Goal: Task Accomplishment & Management: Manage account settings

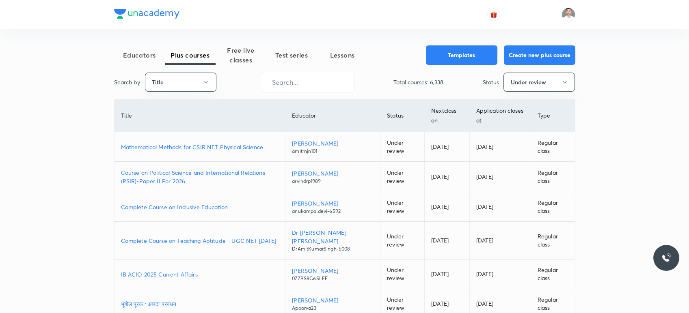
click at [226, 176] on p "Course on Political Science and International Relations (PSIR)-Paper II For 2026" at bounding box center [200, 176] width 158 height 17
click at [564, 12] on img at bounding box center [568, 15] width 14 height 14
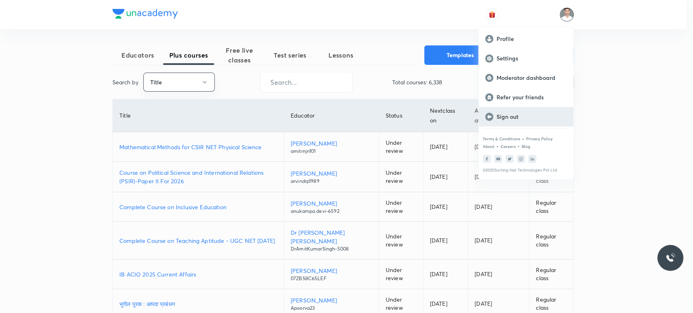
click at [507, 120] on p "Sign out" at bounding box center [531, 116] width 70 height 7
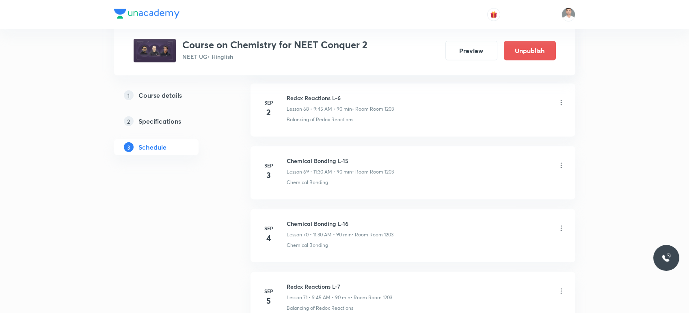
scroll to position [4777, 0]
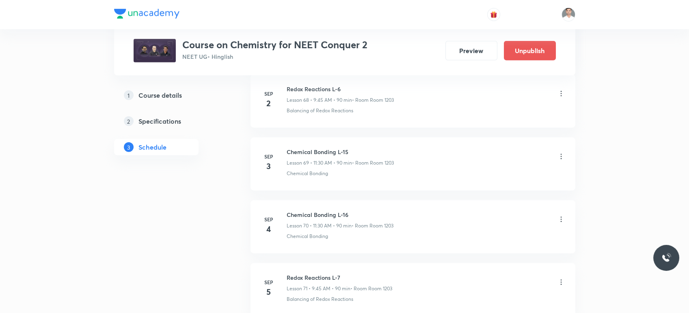
click at [563, 216] on icon at bounding box center [561, 220] width 8 height 8
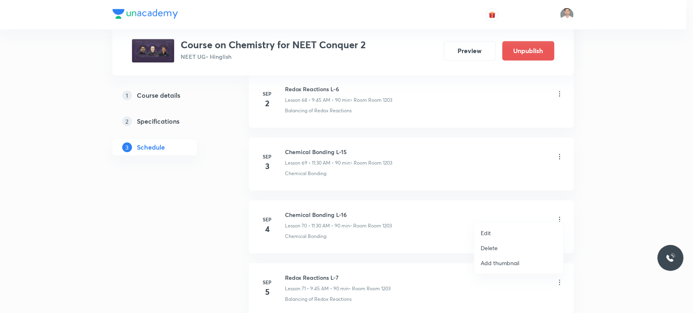
click at [486, 231] on p "Edit" at bounding box center [486, 233] width 10 height 9
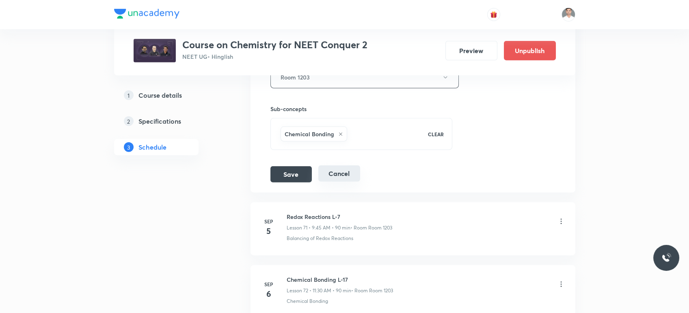
click at [333, 171] on button "Cancel" at bounding box center [339, 174] width 42 height 16
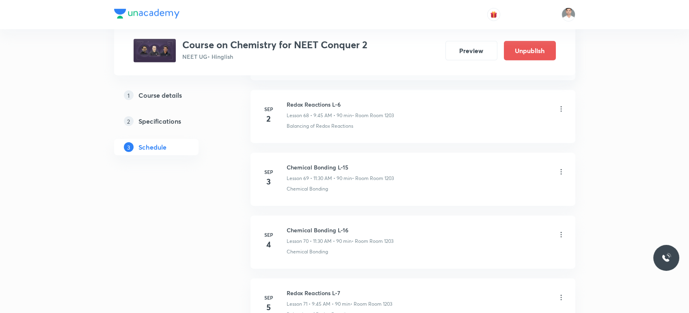
scroll to position [4397, 0]
click at [560, 170] on icon at bounding box center [561, 174] width 8 height 8
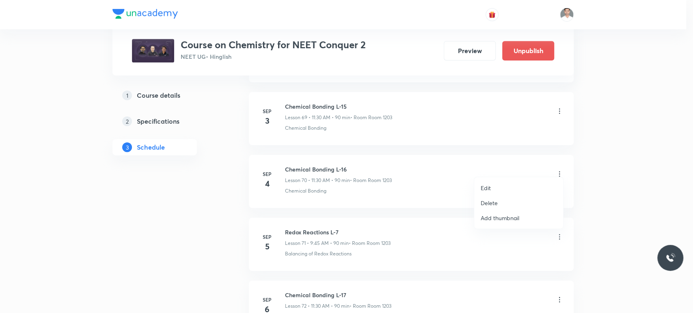
click at [396, 244] on div at bounding box center [346, 156] width 693 height 313
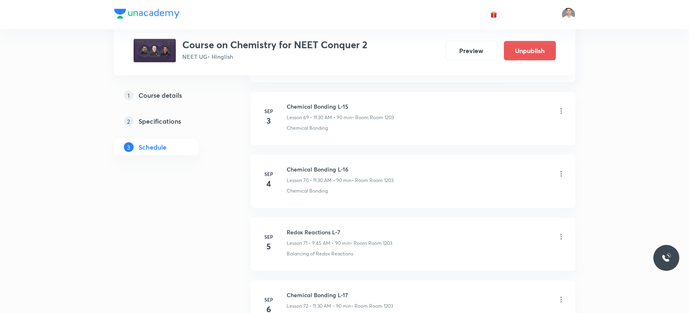
click at [559, 233] on icon at bounding box center [561, 237] width 8 height 8
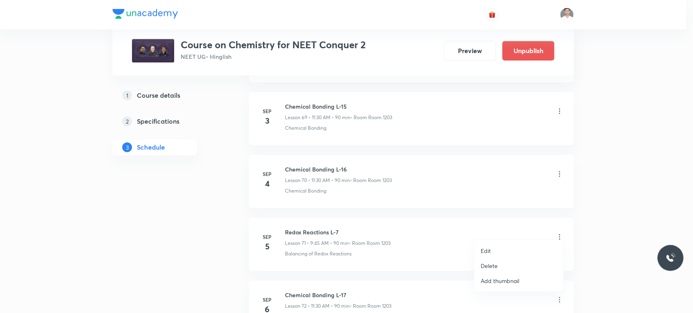
click at [483, 249] on p "Edit" at bounding box center [486, 251] width 10 height 9
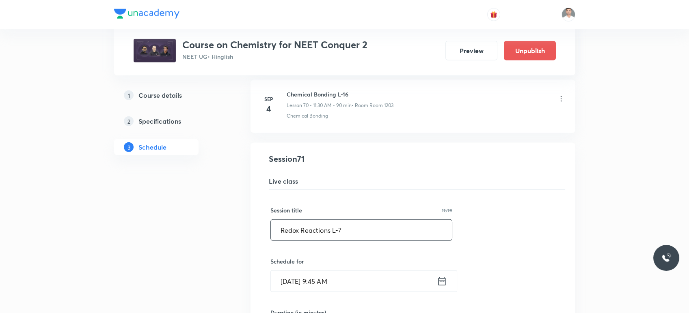
scroll to position [4442, 0]
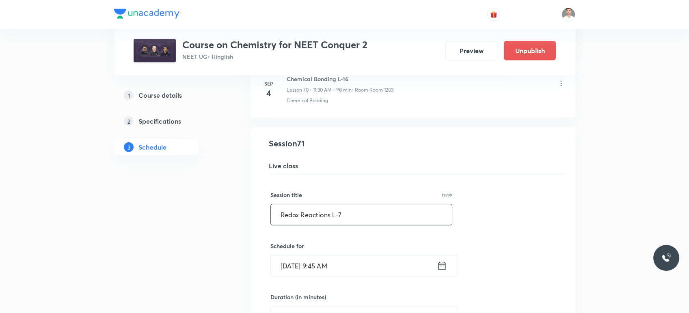
drag, startPoint x: 330, startPoint y: 206, endPoint x: 250, endPoint y: 206, distance: 80.0
paste input "thermodynamic"
click at [347, 205] on input "thermodynamics L-7" at bounding box center [361, 215] width 181 height 21
drag, startPoint x: 283, startPoint y: 207, endPoint x: 315, endPoint y: 210, distance: 32.6
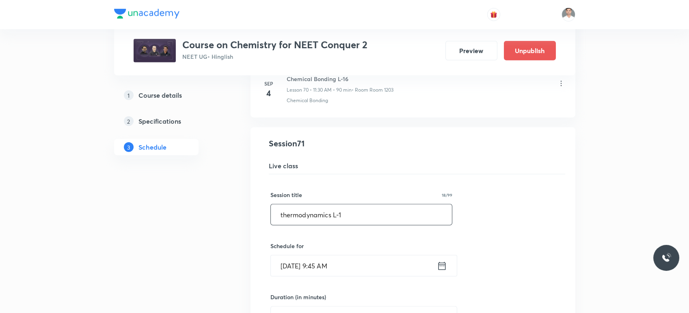
click at [283, 207] on input "thermodynamics L-1" at bounding box center [361, 215] width 181 height 21
click at [377, 213] on input "Thermodynamics L-1" at bounding box center [361, 215] width 181 height 21
drag, startPoint x: 367, startPoint y: 209, endPoint x: 279, endPoint y: 209, distance: 87.7
click at [279, 209] on input "Thermodynamics L-1" at bounding box center [361, 215] width 181 height 21
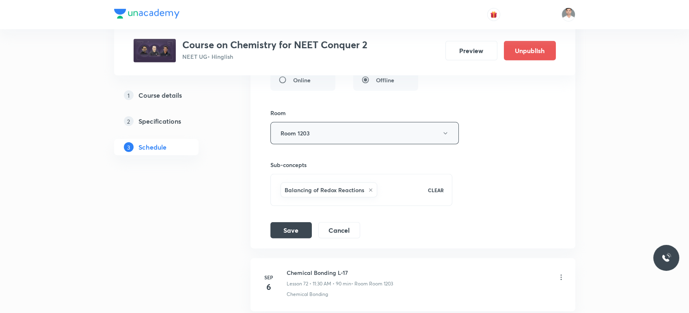
scroll to position [4803, 0]
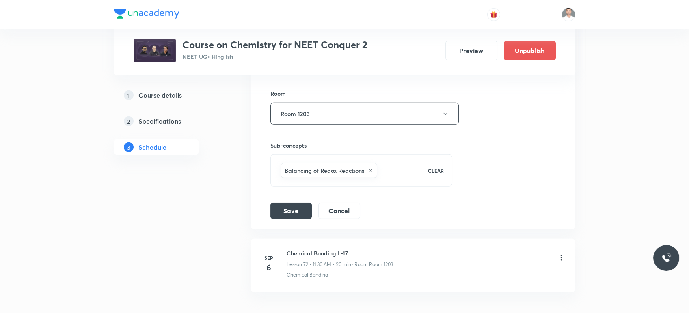
type input "Thermodynamics L-1"
click at [371, 169] on icon at bounding box center [370, 170] width 3 height 3
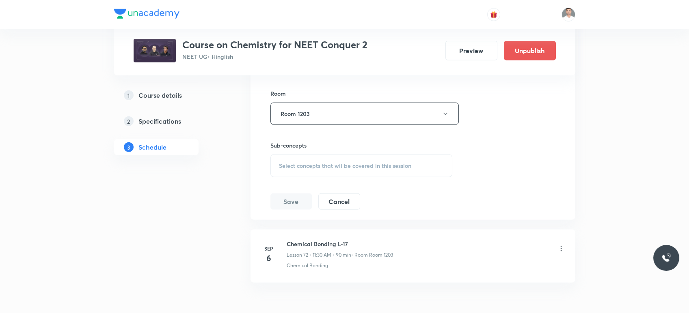
click at [340, 164] on div "Select concepts that wil be covered in this session" at bounding box center [361, 166] width 182 height 23
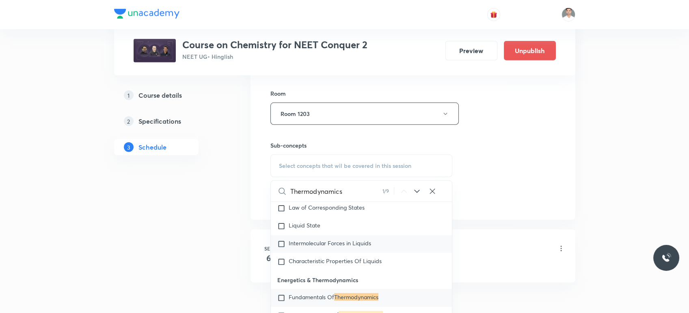
scroll to position [1891, 0]
type input "Thermodynamics"
click at [350, 301] on p "Fundamentals Of Thermodynamics" at bounding box center [334, 297] width 90 height 8
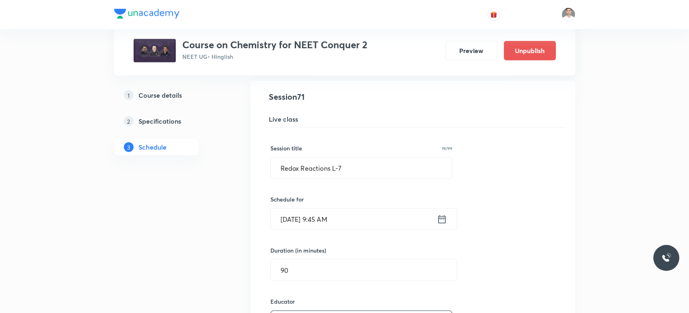
scroll to position [4488, 0]
drag, startPoint x: 352, startPoint y: 165, endPoint x: 263, endPoint y: 166, distance: 88.9
click at [263, 166] on div "Redox Reactions L-7 Lesson 71 • Room Room 1203 Balancing of Redox Reactions Ses…" at bounding box center [413, 313] width 304 height 442
paste input "Thermodynamics L-1"
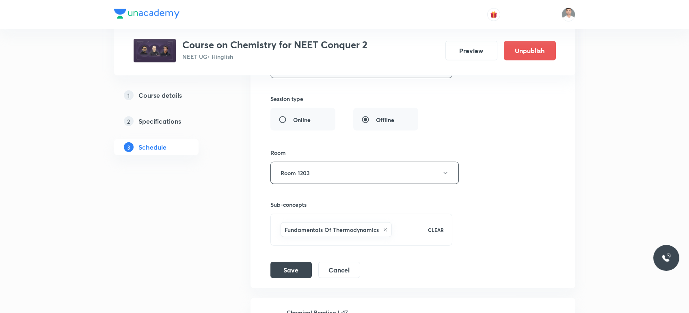
scroll to position [4758, 0]
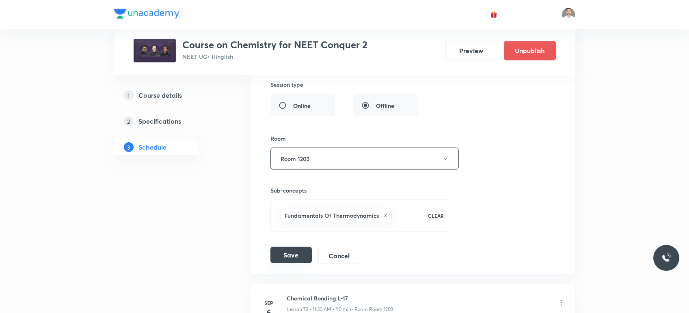
type input "Thermodynamics L-1"
click at [307, 247] on button "Save" at bounding box center [290, 255] width 41 height 16
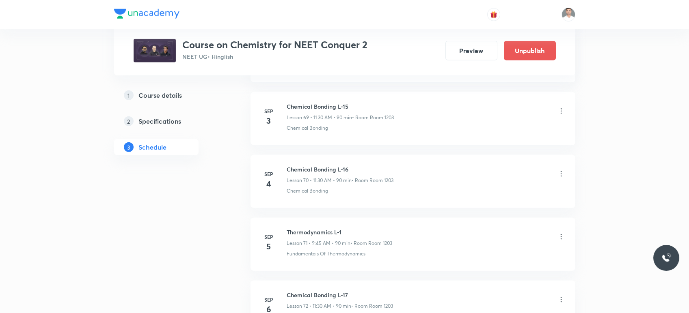
scroll to position [4488, 0]
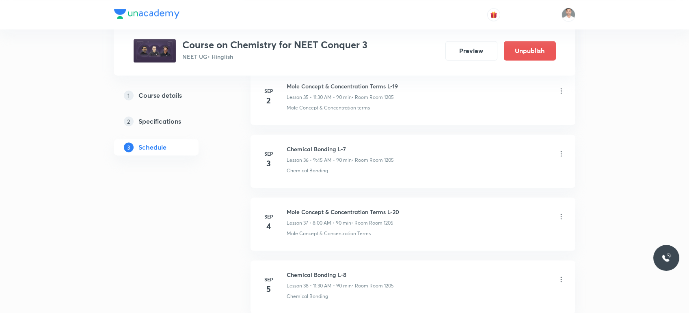
scroll to position [2658, 0]
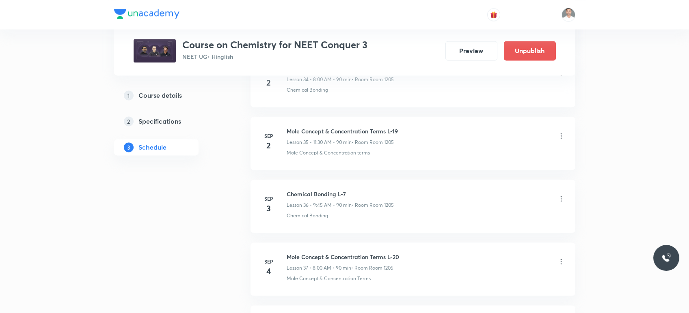
click at [560, 133] on icon at bounding box center [560, 135] width 1 height 5
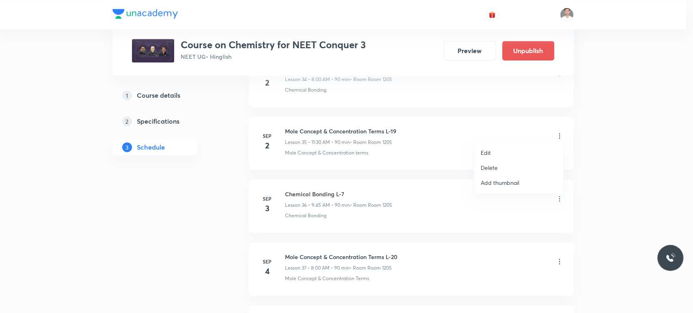
click at [498, 152] on li "Edit" at bounding box center [518, 152] width 89 height 15
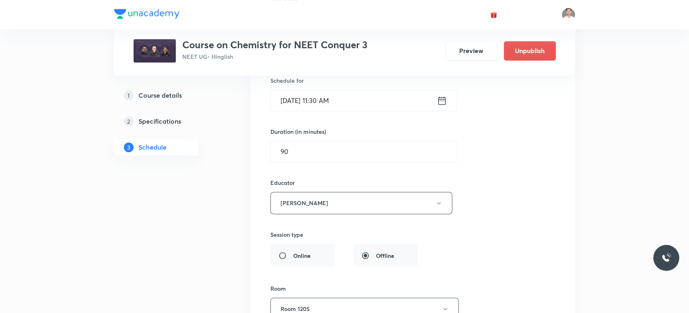
scroll to position [2342, 0]
click at [308, 147] on input "90" at bounding box center [364, 152] width 186 height 21
type input "9"
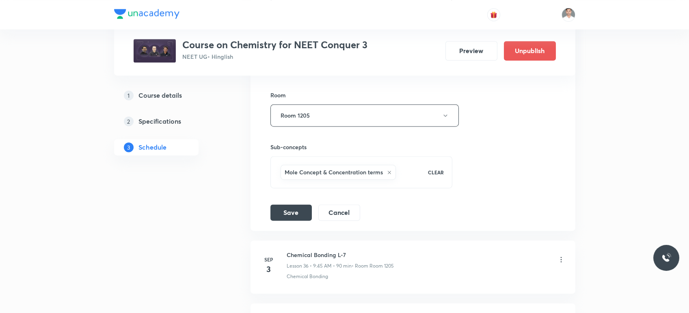
scroll to position [2613, 0]
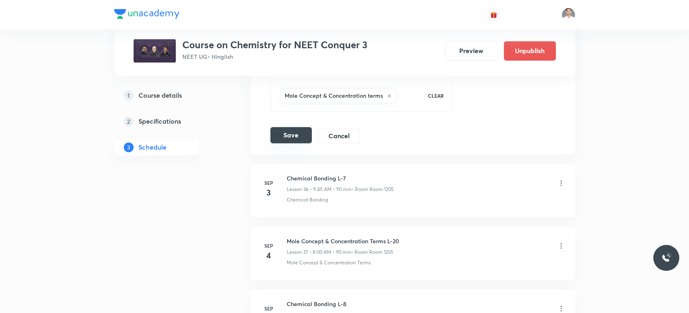
type input "180"
click at [298, 132] on button "Save" at bounding box center [290, 135] width 41 height 16
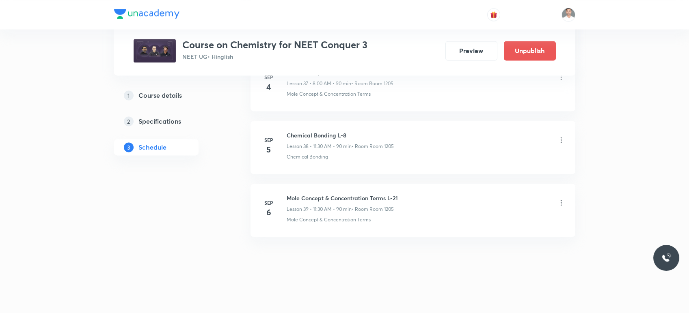
scroll to position [2414, 0]
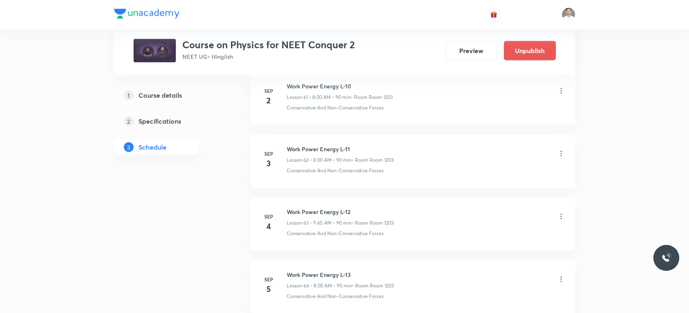
scroll to position [4320, 0]
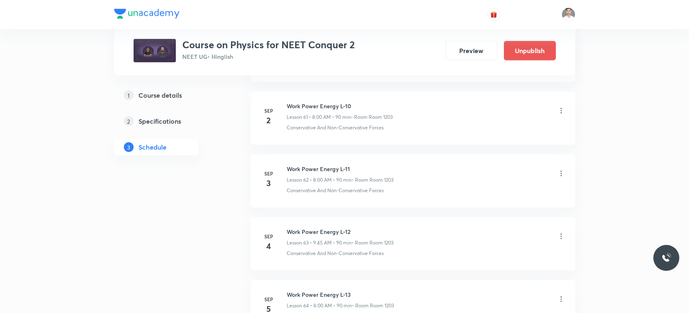
click at [561, 170] on icon at bounding box center [561, 174] width 8 height 8
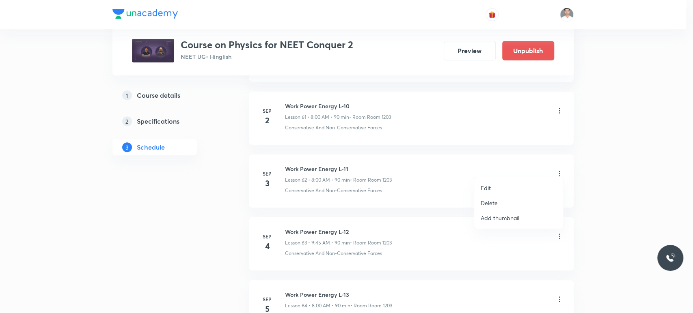
click at [489, 184] on p "Edit" at bounding box center [486, 188] width 10 height 9
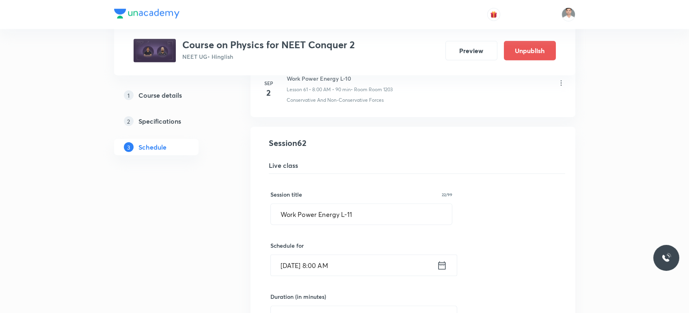
scroll to position [3869, 0]
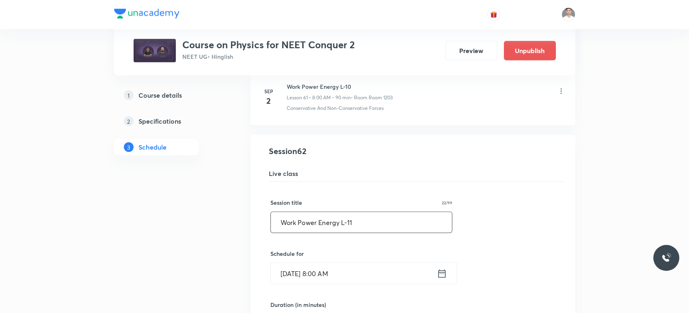
drag, startPoint x: 339, startPoint y: 216, endPoint x: 279, endPoint y: 214, distance: 60.1
click at [279, 214] on input "Work Power Energy L-11" at bounding box center [361, 222] width 181 height 21
paste input "Circular Motion"
click at [343, 216] on input "Circular Motion L-11" at bounding box center [361, 222] width 181 height 21
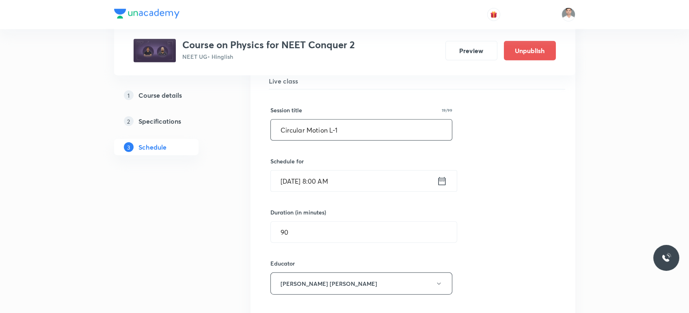
scroll to position [3959, 0]
drag, startPoint x: 347, startPoint y: 126, endPoint x: 251, endPoint y: 124, distance: 95.8
click at [251, 124] on li "Work Power Energy L-11 Lesson 62 • Room Room 1203 Conservative And Non-Conserva…" at bounding box center [412, 276] width 325 height 463
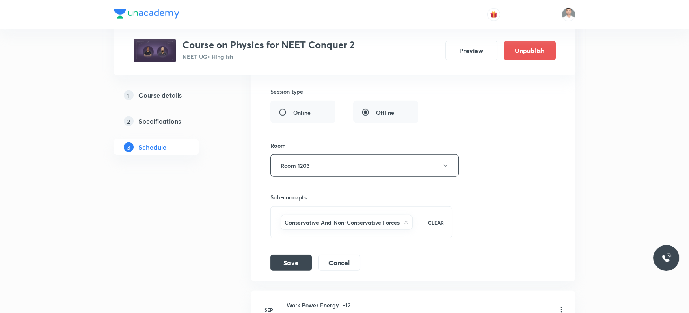
scroll to position [4230, 0]
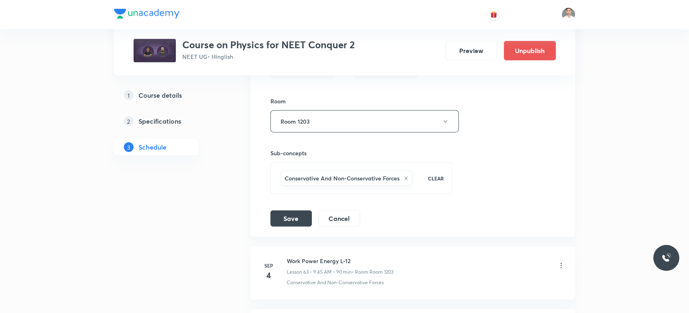
type input "Circular Motion L-1"
click at [403, 176] on icon at bounding box center [405, 178] width 5 height 5
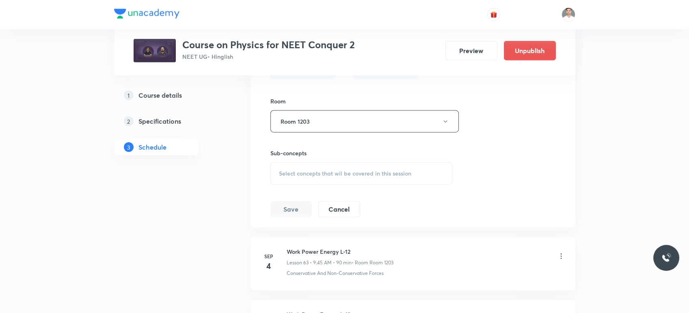
click at [347, 174] on div "Select concepts that wil be covered in this session" at bounding box center [361, 173] width 182 height 23
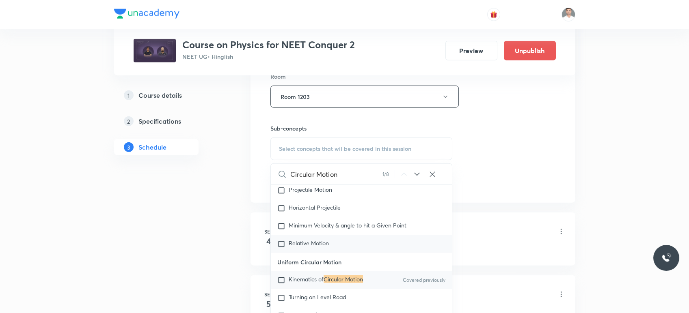
scroll to position [4275, 0]
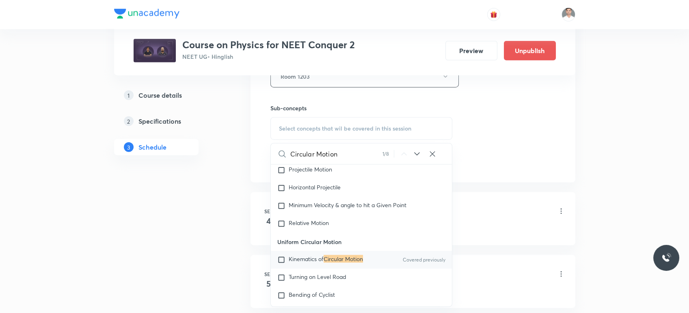
type input "Circular Motion"
click at [341, 263] on mark "Circular Motion" at bounding box center [343, 259] width 39 height 8
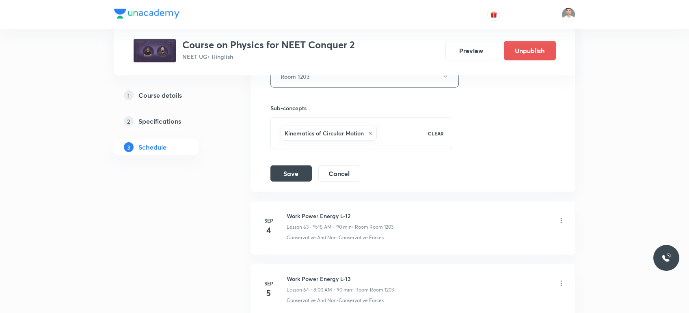
drag, startPoint x: 237, startPoint y: 208, endPoint x: 263, endPoint y: 198, distance: 28.3
click at [286, 170] on button "Save" at bounding box center [290, 173] width 41 height 16
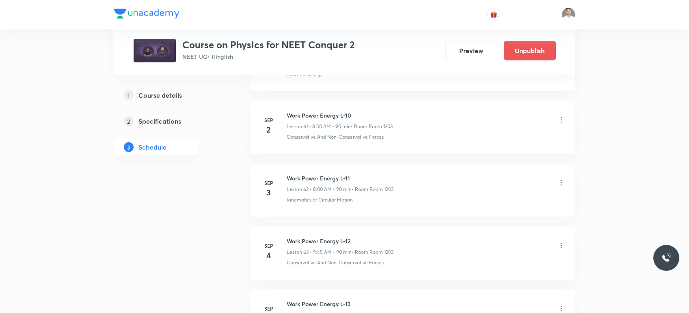
scroll to position [3895, 0]
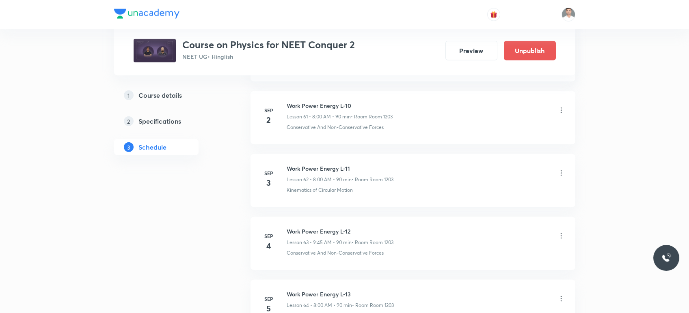
click at [559, 169] on icon at bounding box center [561, 173] width 8 height 8
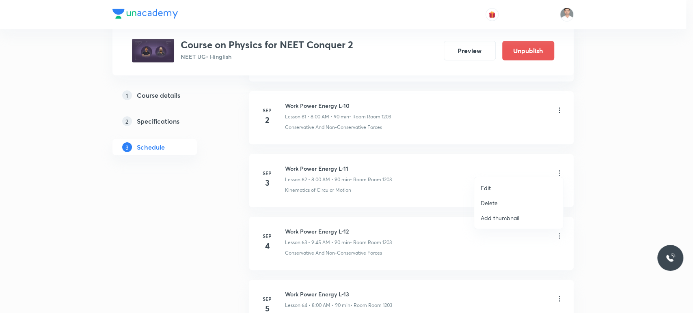
click at [483, 188] on p "Edit" at bounding box center [486, 188] width 10 height 9
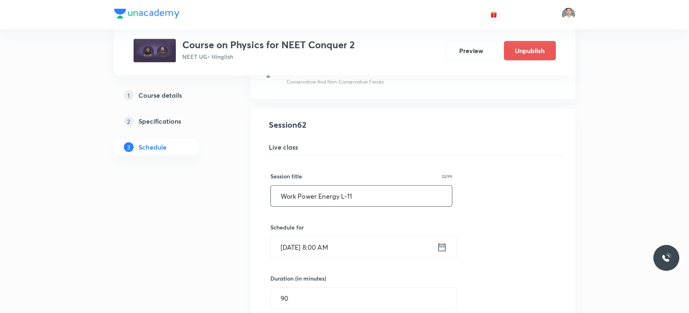
drag, startPoint x: 378, startPoint y: 186, endPoint x: 232, endPoint y: 189, distance: 146.2
paste input "Circular Motion L-"
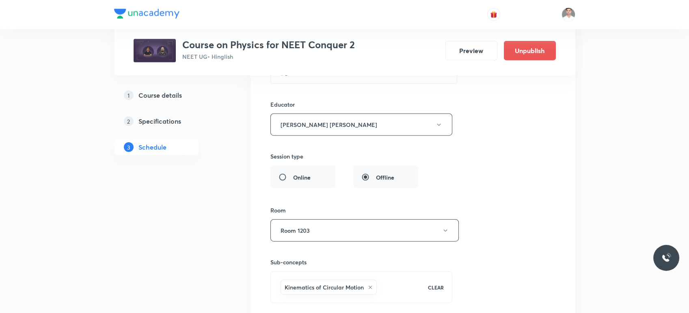
scroll to position [4211, 0]
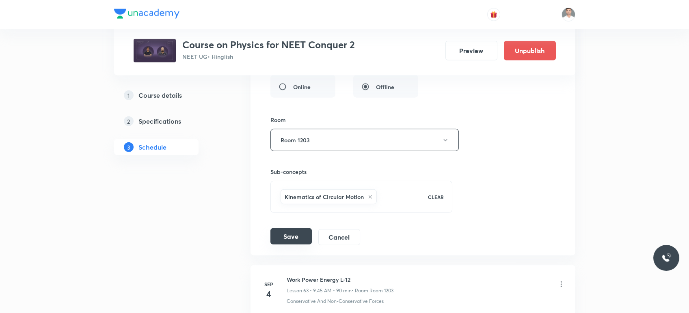
type input "Circular Motion L-1"
click at [302, 231] on button "Save" at bounding box center [290, 237] width 41 height 16
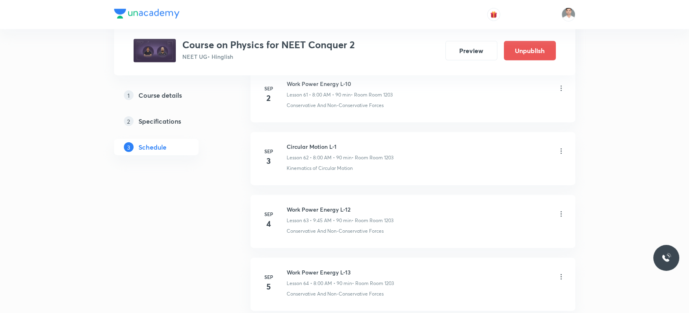
scroll to position [3895, 0]
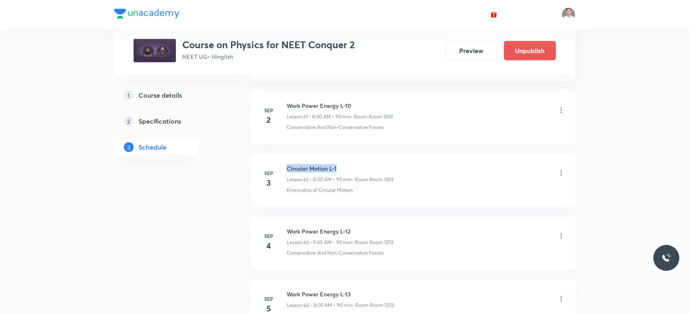
drag, startPoint x: 287, startPoint y: 161, endPoint x: 377, endPoint y: 150, distance: 90.8
click at [377, 154] on li "Sep 3 Circular Motion L-1 Lesson 62 • 8:00 AM • 90 min • Room Room 1203 Kinemat…" at bounding box center [412, 180] width 325 height 53
copy h6 "Circular Motion L-1"
click at [561, 233] on icon at bounding box center [560, 235] width 1 height 5
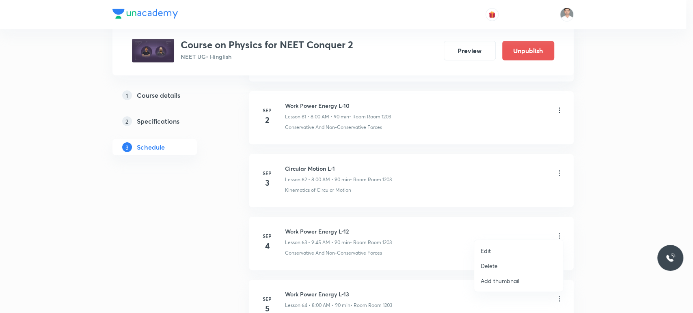
click at [495, 248] on li "Edit" at bounding box center [518, 251] width 89 height 15
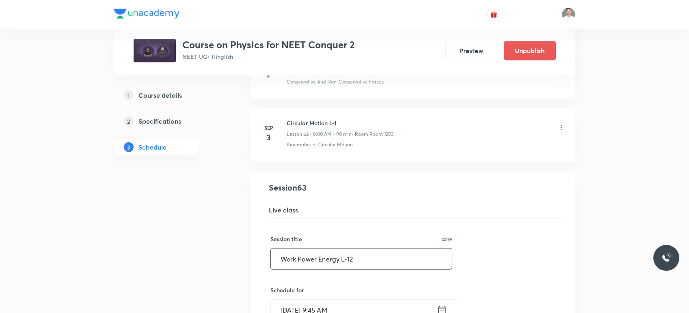
drag, startPoint x: 269, startPoint y: 261, endPoint x: 207, endPoint y: 261, distance: 62.1
paste input "Circular Motion L-1"
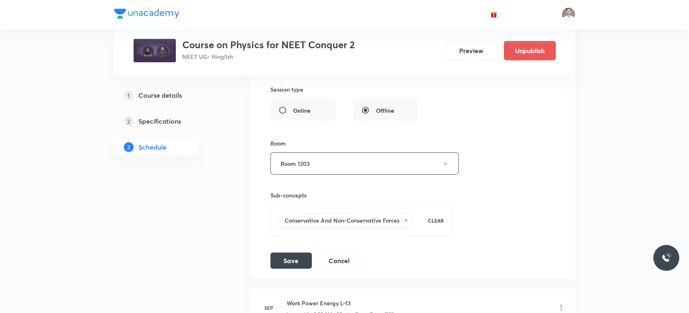
scroll to position [4256, 0]
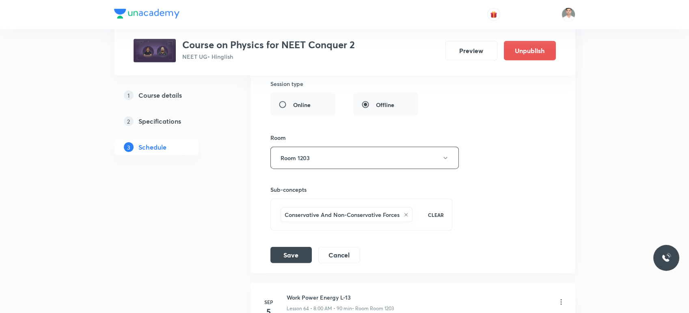
type input "Circular Motion L-2"
click at [405, 213] on icon at bounding box center [405, 215] width 5 height 5
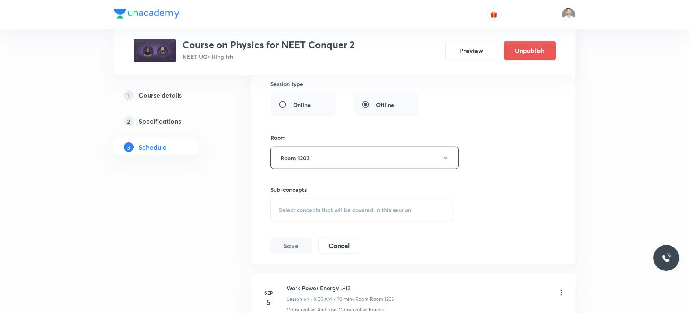
click at [315, 208] on div "Select concepts that wil be covered in this session" at bounding box center [361, 210] width 182 height 23
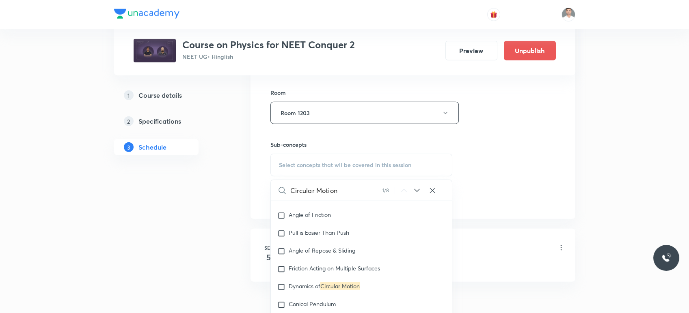
scroll to position [1987, 0]
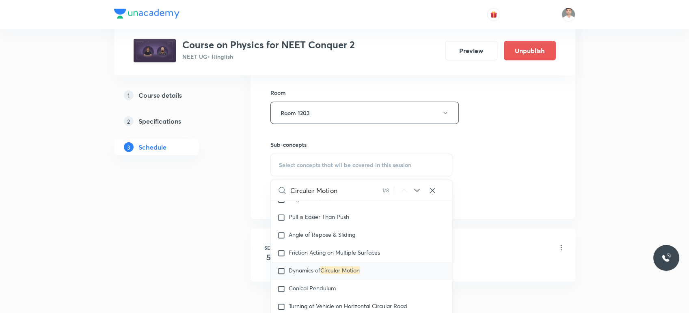
type input "Circular Motion"
click at [343, 271] on mark "Circular Motion" at bounding box center [339, 271] width 39 height 8
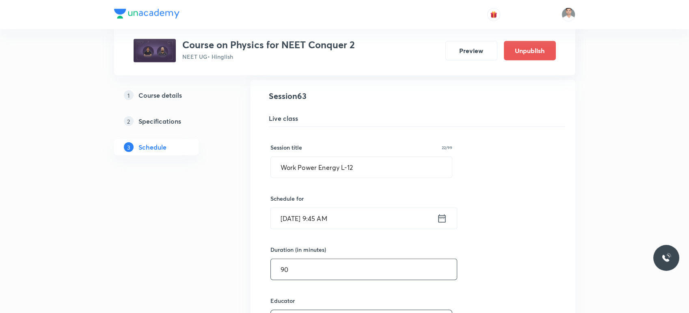
scroll to position [3986, 0]
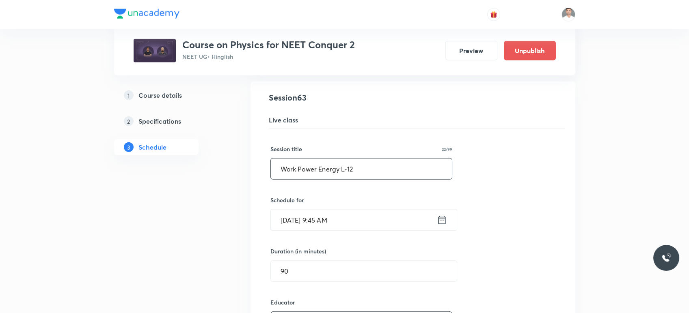
drag, startPoint x: 361, startPoint y: 160, endPoint x: 266, endPoint y: 165, distance: 95.2
click at [266, 165] on div "Work Power Energy L-12 Lesson 63 • Room Room 1203 Conservative And Non-Conserva…" at bounding box center [413, 313] width 304 height 442
paste input "Circular Motion L-"
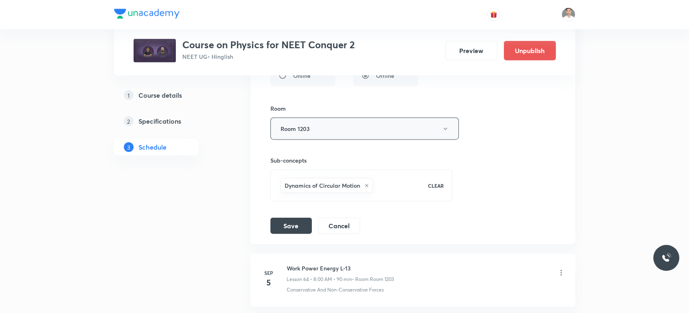
scroll to position [4301, 0]
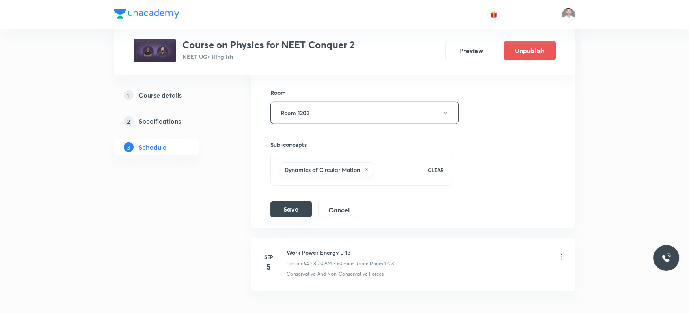
type input "Circular Motion L-2"
click at [292, 207] on button "Save" at bounding box center [290, 209] width 41 height 16
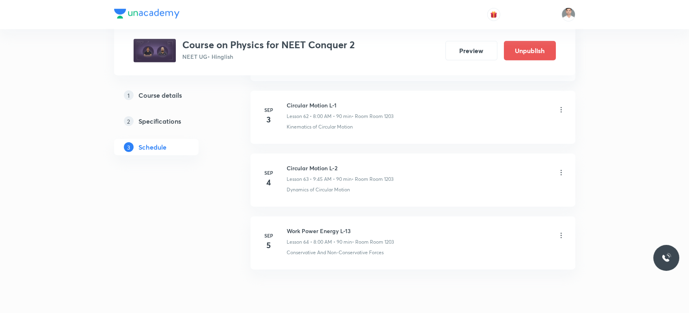
scroll to position [3986, 0]
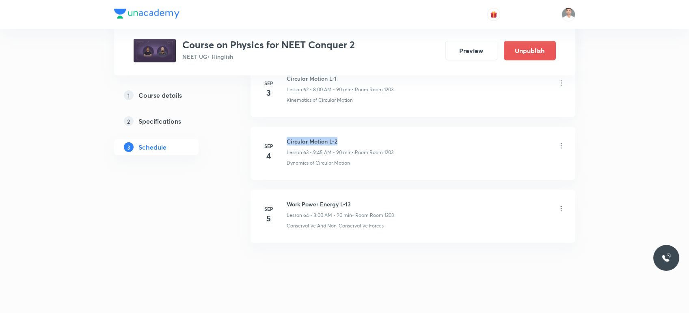
drag, startPoint x: 287, startPoint y: 134, endPoint x: 389, endPoint y: 128, distance: 102.0
click at [389, 128] on li "Sep 4 Circular Motion L-2 Lesson 63 • 9:45 AM • 90 min • Room Room 1203 Dynamic…" at bounding box center [412, 153] width 325 height 53
copy h6 "Circular Motion L-2"
click at [560, 205] on icon at bounding box center [561, 209] width 8 height 8
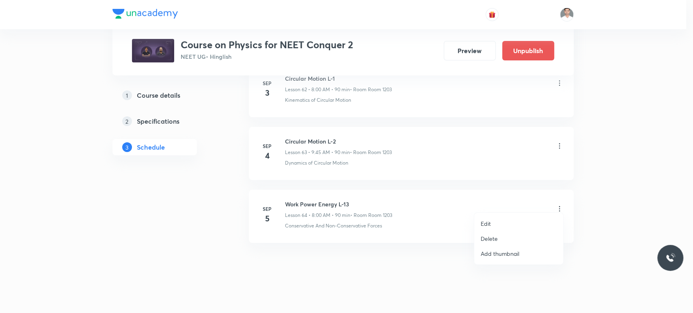
click at [498, 222] on li "Edit" at bounding box center [518, 223] width 89 height 15
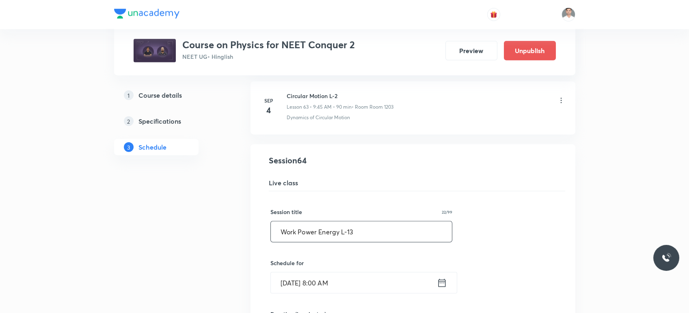
drag, startPoint x: 387, startPoint y: 227, endPoint x: 119, endPoint y: 238, distance: 268.9
paste input "Circular Motion L-2"
drag, startPoint x: 347, startPoint y: 225, endPoint x: 223, endPoint y: 230, distance: 124.7
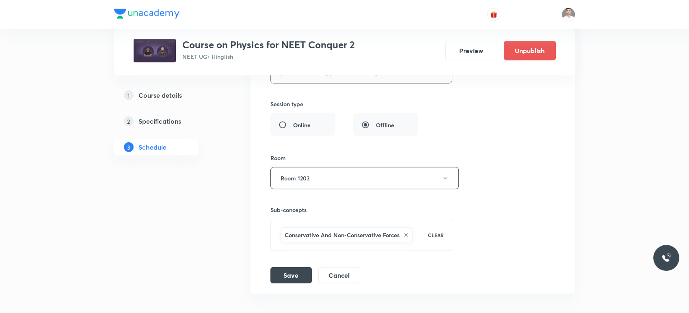
scroll to position [4346, 0]
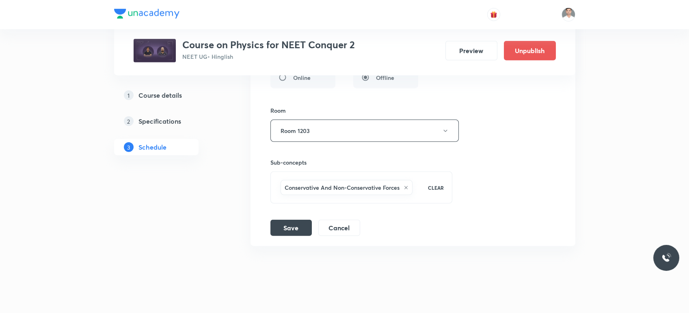
type input "Circular Motion L-3"
click at [407, 185] on icon at bounding box center [405, 187] width 5 height 5
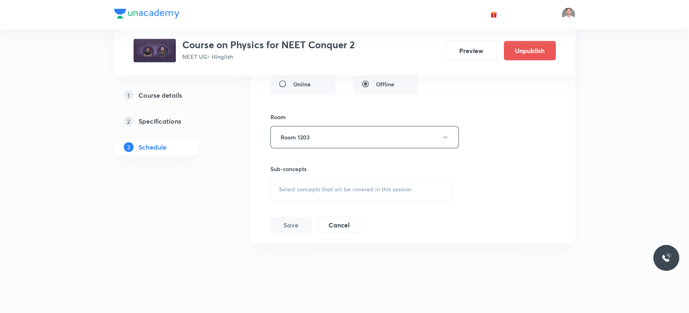
click at [354, 186] on span "Select concepts that wil be covered in this session" at bounding box center [345, 189] width 132 height 6
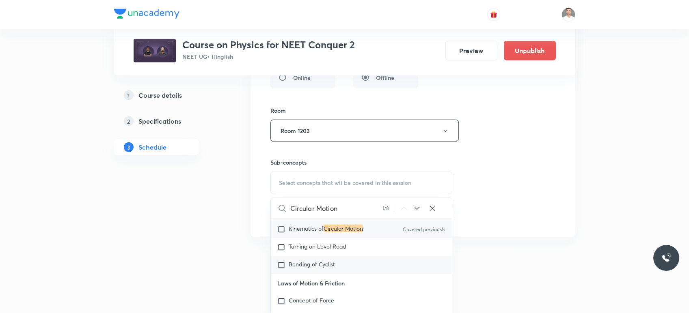
scroll to position [1627, 0]
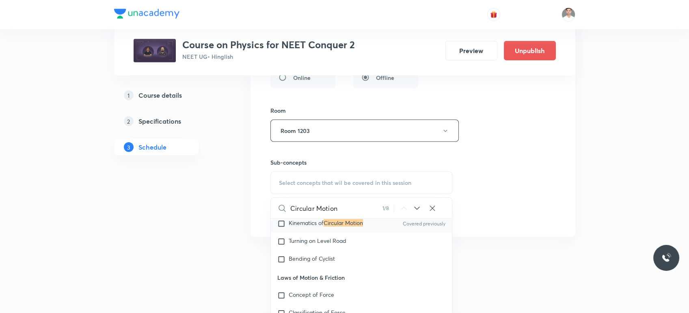
type input "Circular Motion"
drag, startPoint x: 343, startPoint y: 227, endPoint x: 287, endPoint y: 245, distance: 58.3
click at [343, 227] on mark "Circular Motion" at bounding box center [343, 223] width 39 height 8
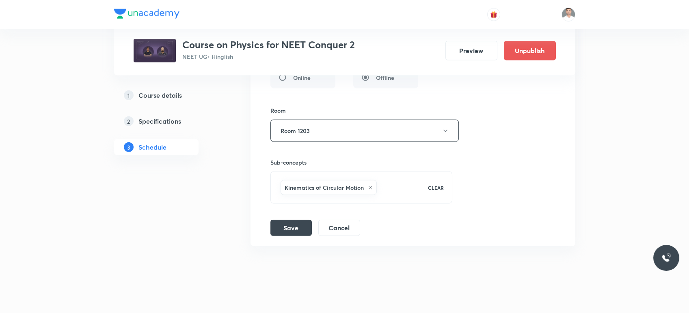
drag, startPoint x: 247, startPoint y: 251, endPoint x: 212, endPoint y: 255, distance: 35.1
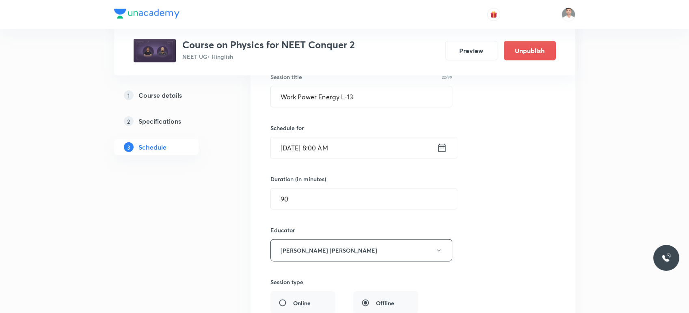
scroll to position [4076, 0]
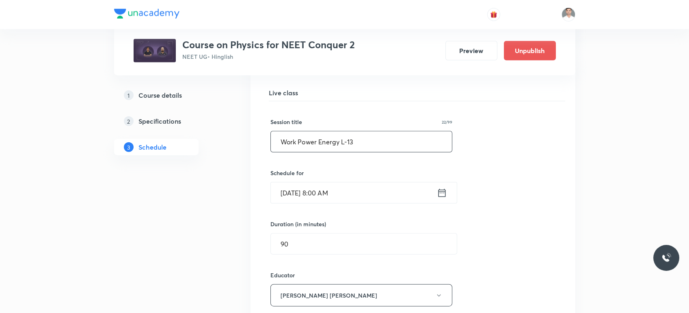
drag, startPoint x: 358, startPoint y: 136, endPoint x: 206, endPoint y: 143, distance: 152.8
paste input "Circular Motion L-"
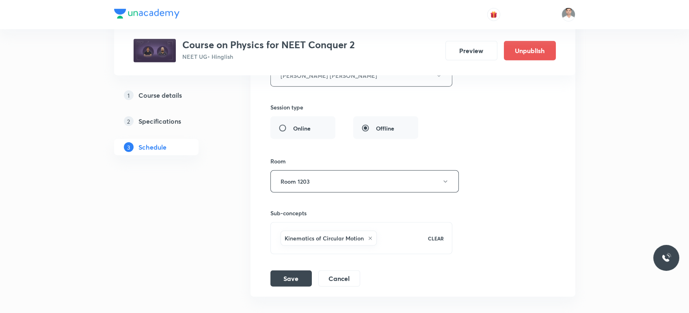
scroll to position [4301, 0]
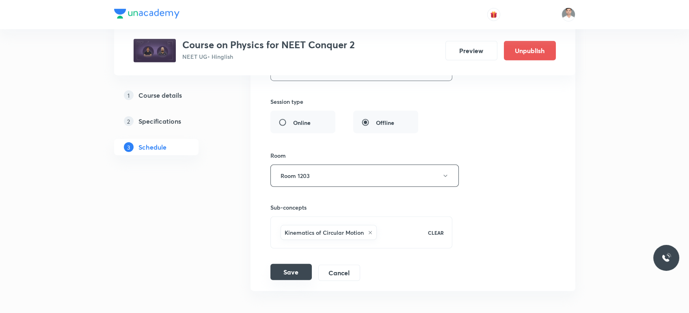
type input "Circular Motion L-3"
click at [295, 266] on button "Save" at bounding box center [290, 272] width 41 height 16
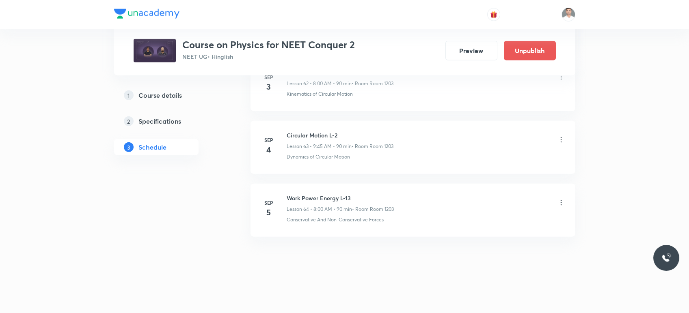
scroll to position [3986, 0]
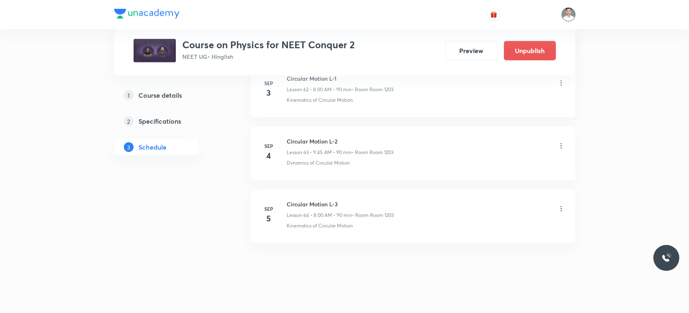
click at [572, 15] on img at bounding box center [568, 15] width 14 height 14
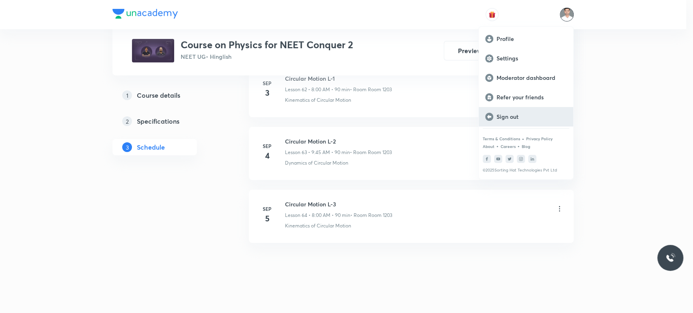
click at [510, 113] on p "Sign out" at bounding box center [531, 116] width 70 height 7
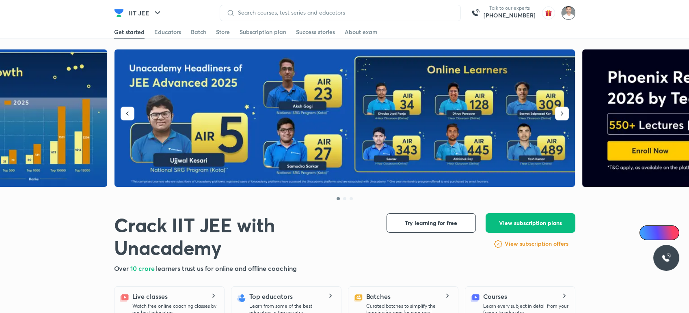
click at [567, 12] on img at bounding box center [568, 13] width 14 height 14
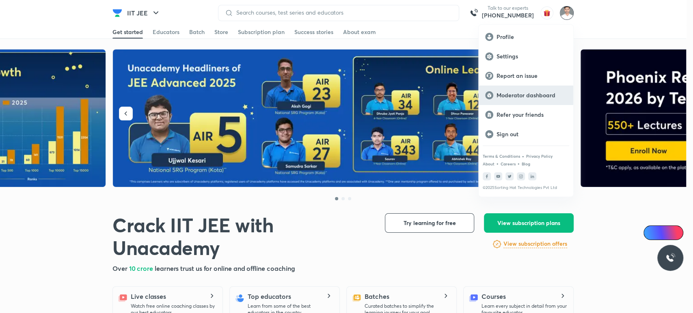
click at [520, 97] on p "Moderator dashboard" at bounding box center [531, 95] width 70 height 7
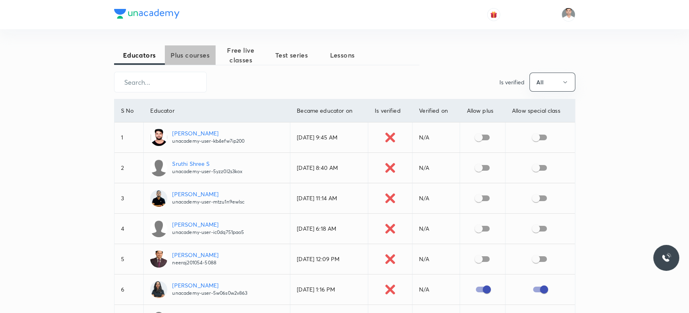
click at [198, 57] on span "Plus courses" at bounding box center [190, 55] width 51 height 10
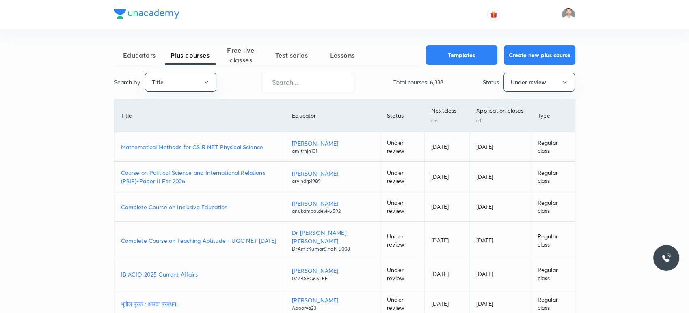
click at [214, 175] on p "Course on Political Science and International Relations (PSIR)-Paper II For 2026" at bounding box center [200, 176] width 158 height 17
